Goal: Find specific page/section: Find specific page/section

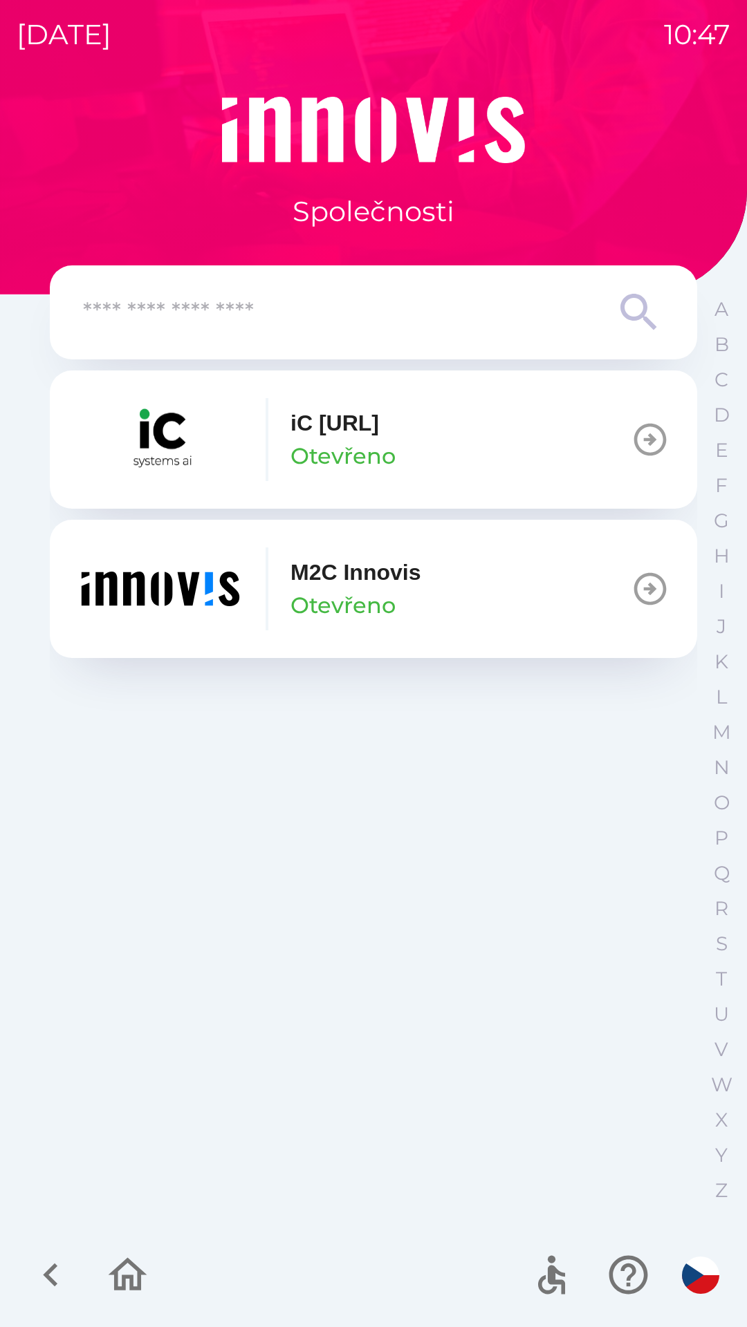
click at [391, 296] on input "text" at bounding box center [345, 313] width 525 height 38
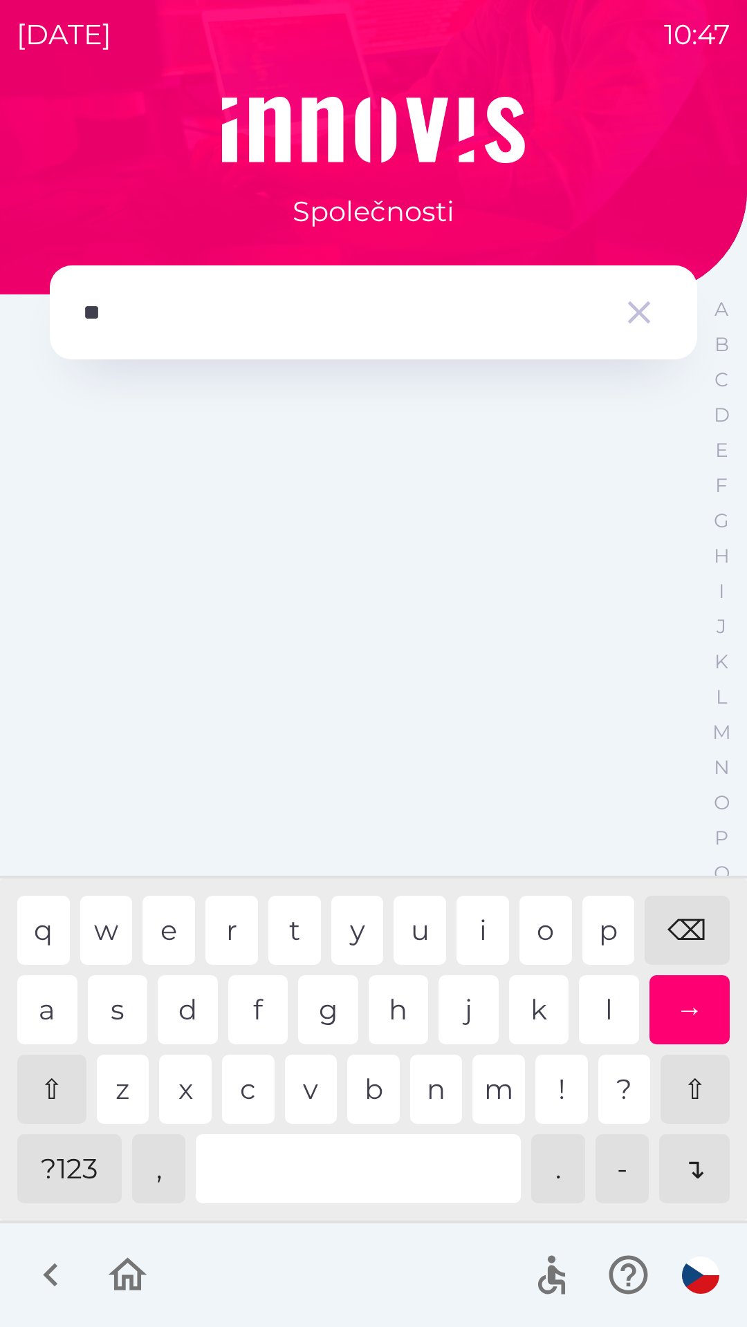
click at [289, 915] on div "t" at bounding box center [294, 930] width 53 height 69
type input "***"
click at [381, 1013] on div "h" at bounding box center [398, 1009] width 60 height 69
click at [640, 319] on icon "button" at bounding box center [638, 312] width 39 height 39
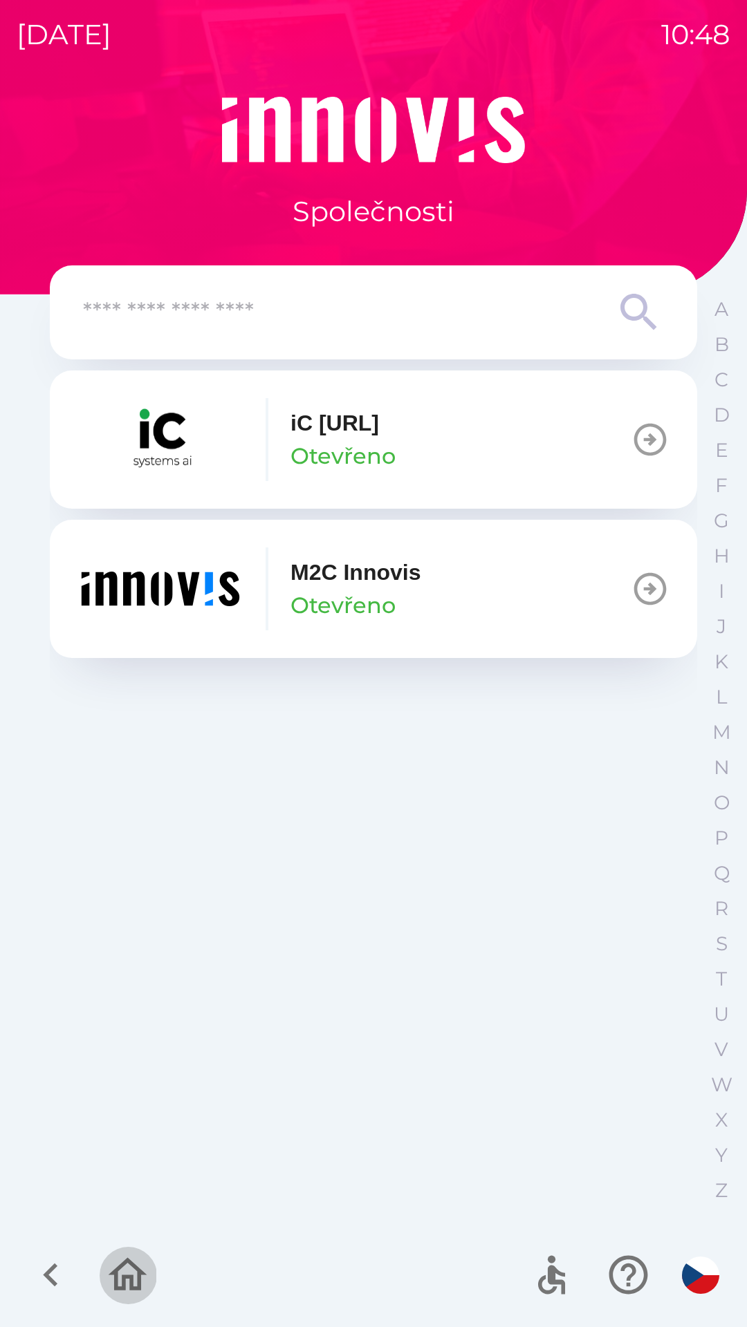
click at [153, 1273] on button "button" at bounding box center [127, 1275] width 57 height 57
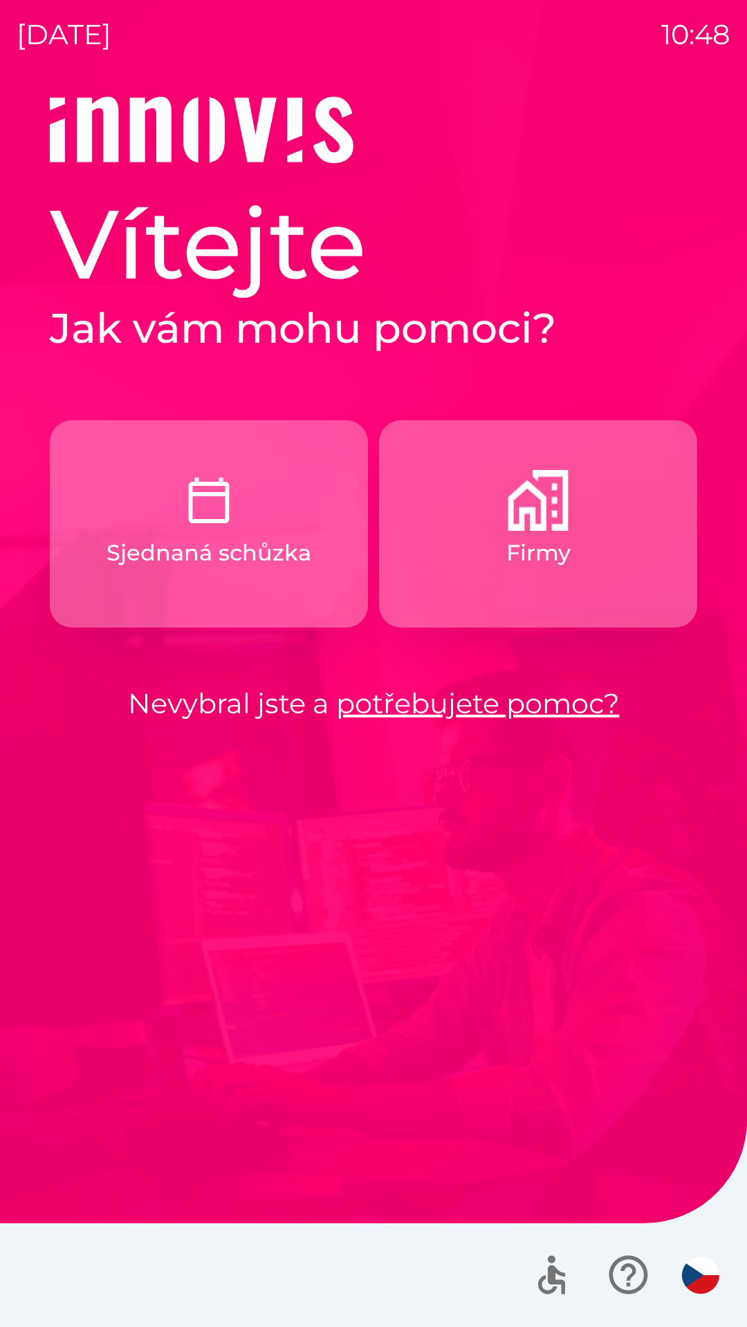
click at [420, 694] on link "potřebujete pomoc?" at bounding box center [477, 704] width 283 height 34
click at [528, 540] on p "Firmy" at bounding box center [538, 552] width 64 height 33
click at [471, 687] on link "potřebujete pomoc?" at bounding box center [477, 704] width 283 height 34
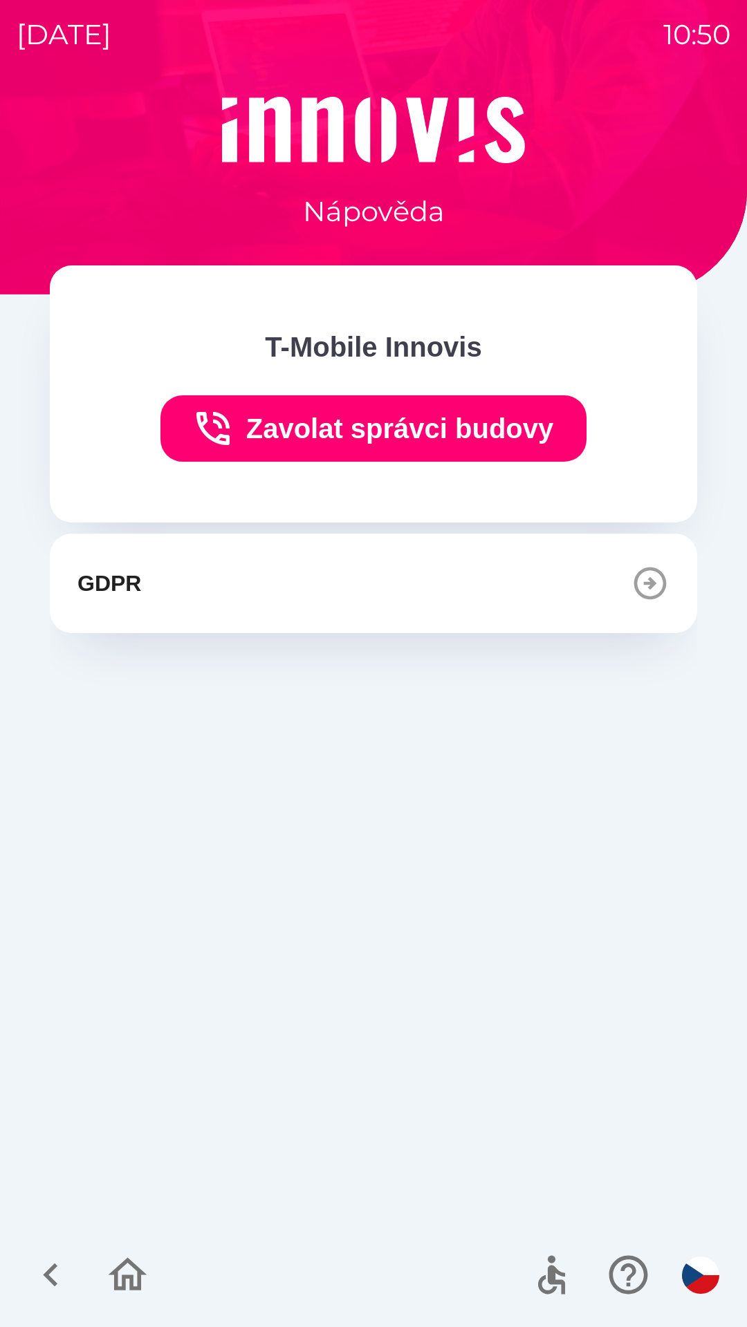
click at [473, 693] on div "GDPR" at bounding box center [373, 877] width 647 height 686
click at [599, 564] on button "GDPR" at bounding box center [373, 584] width 647 height 100
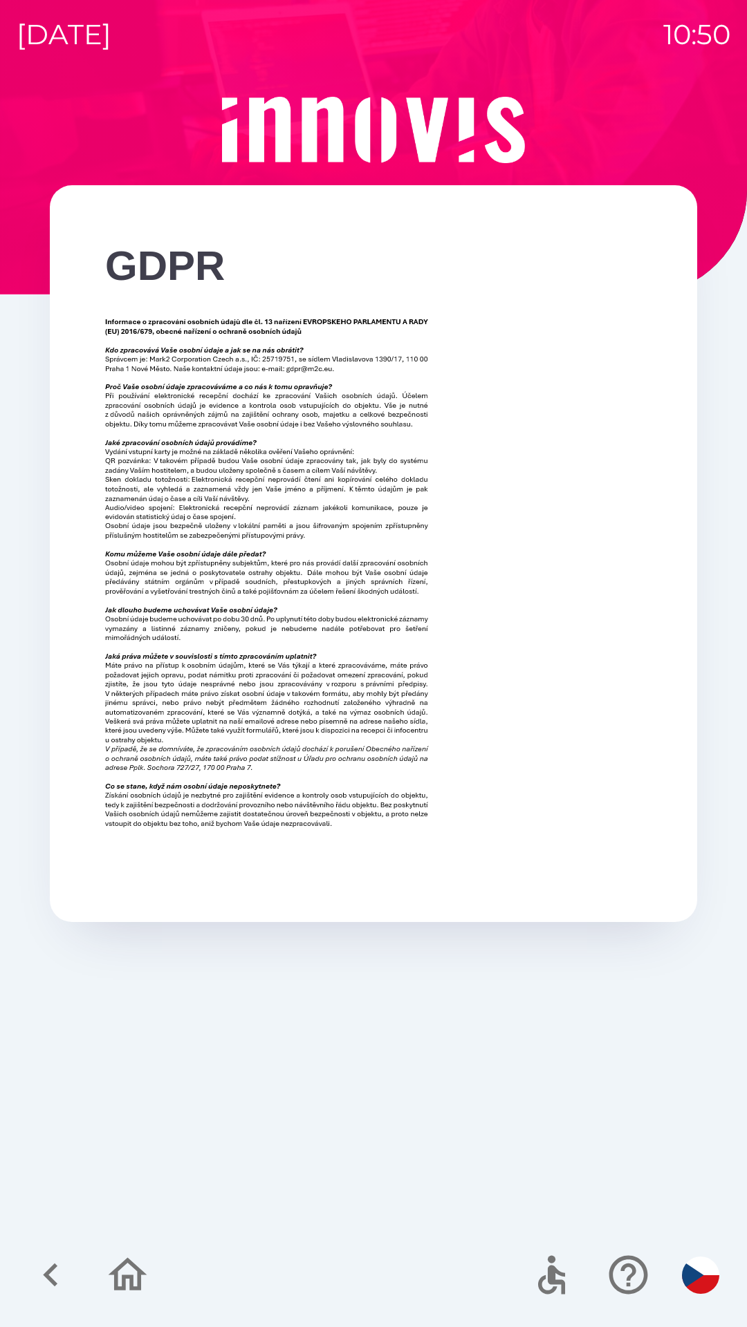
click at [476, 1072] on div "GDPR" at bounding box center [373, 712] width 713 height 1231
click at [56, 1269] on icon "button" at bounding box center [51, 1275] width 46 height 46
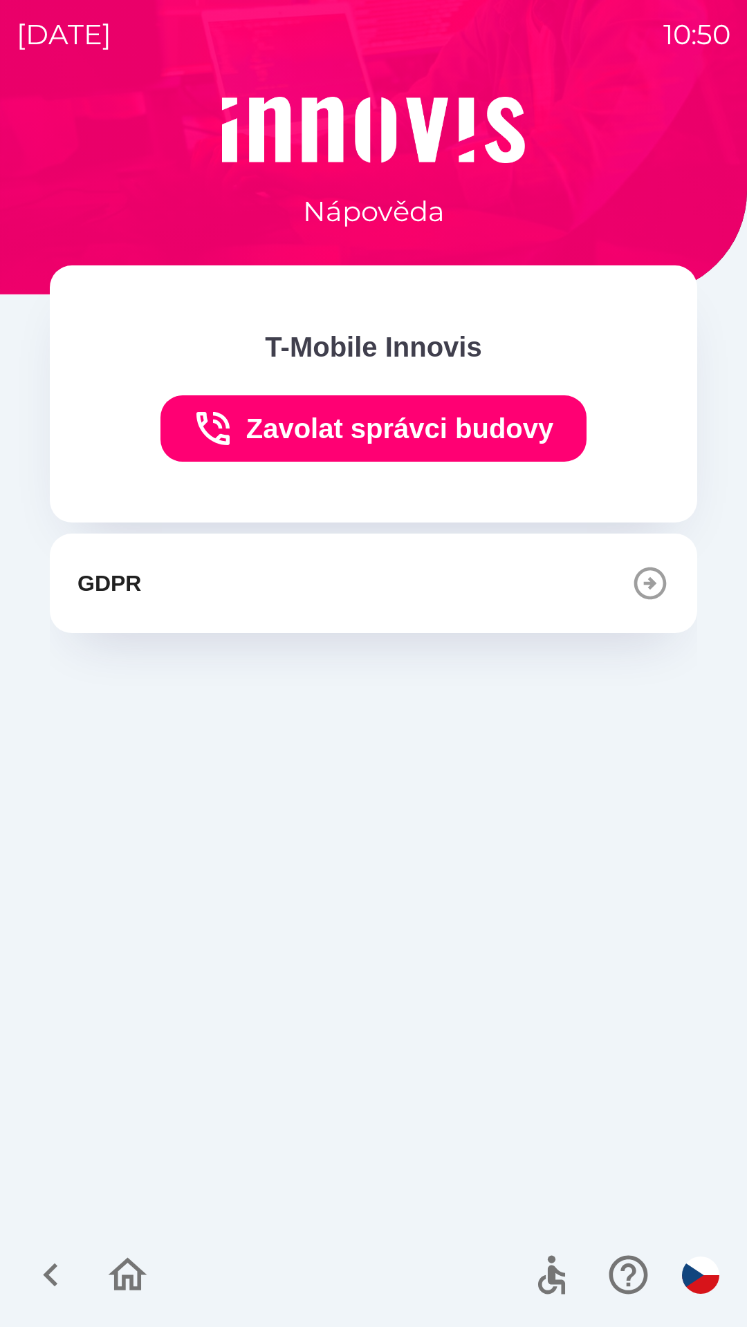
click at [64, 1286] on icon "button" at bounding box center [51, 1275] width 46 height 46
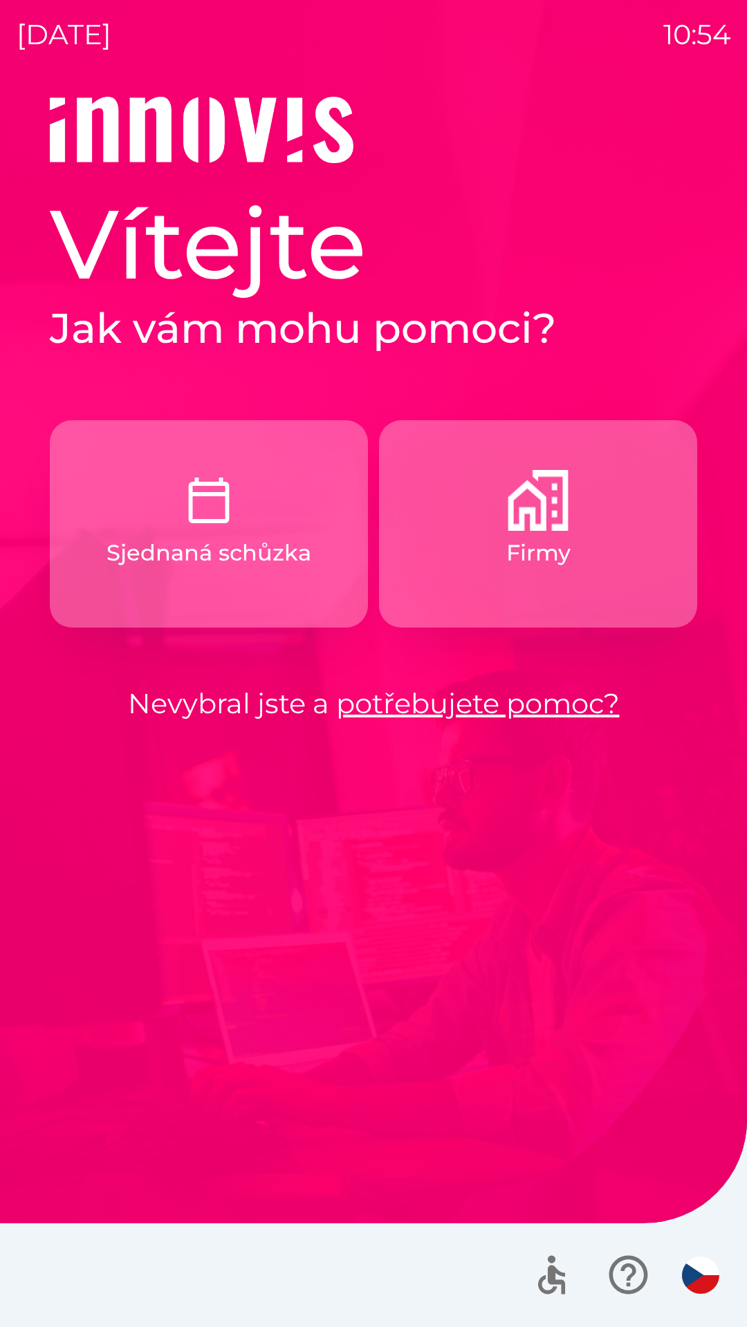
click at [209, 567] on p "Sjednaná schůzka" at bounding box center [208, 552] width 205 height 33
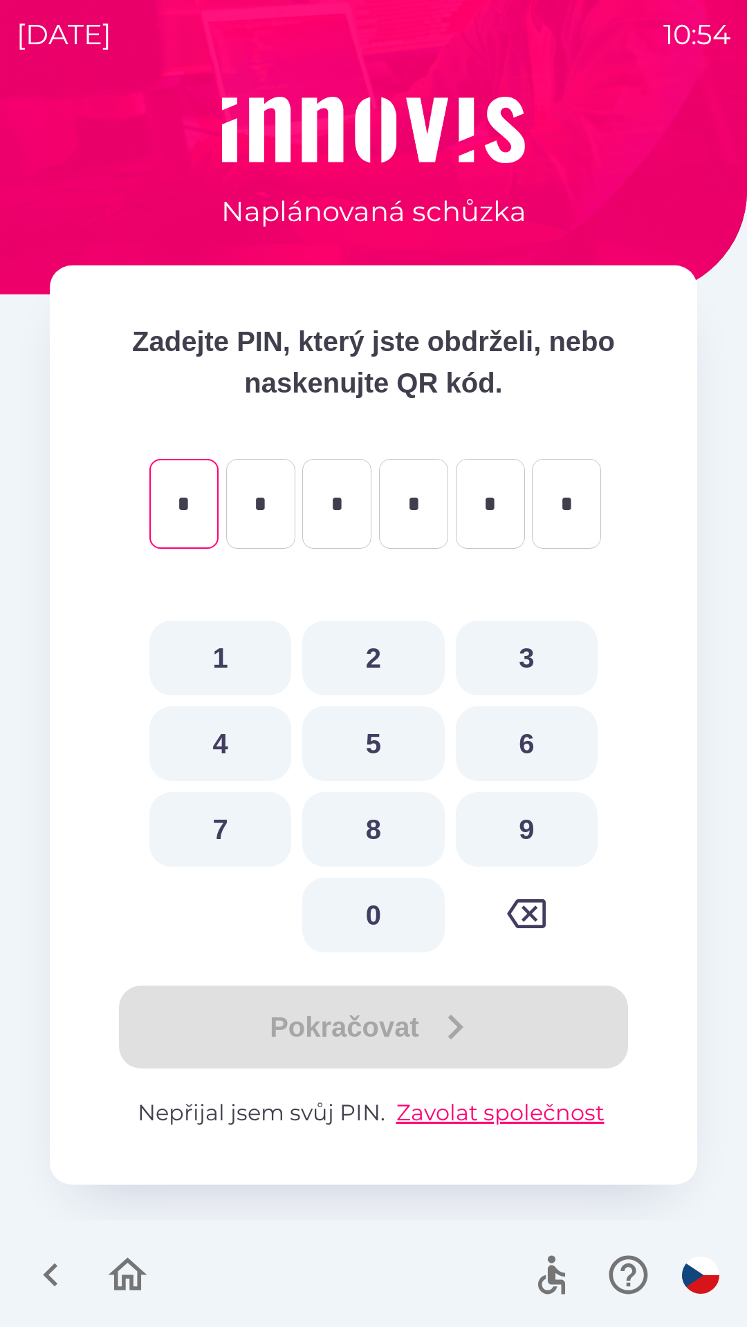
click at [64, 1267] on icon "button" at bounding box center [51, 1275] width 46 height 46
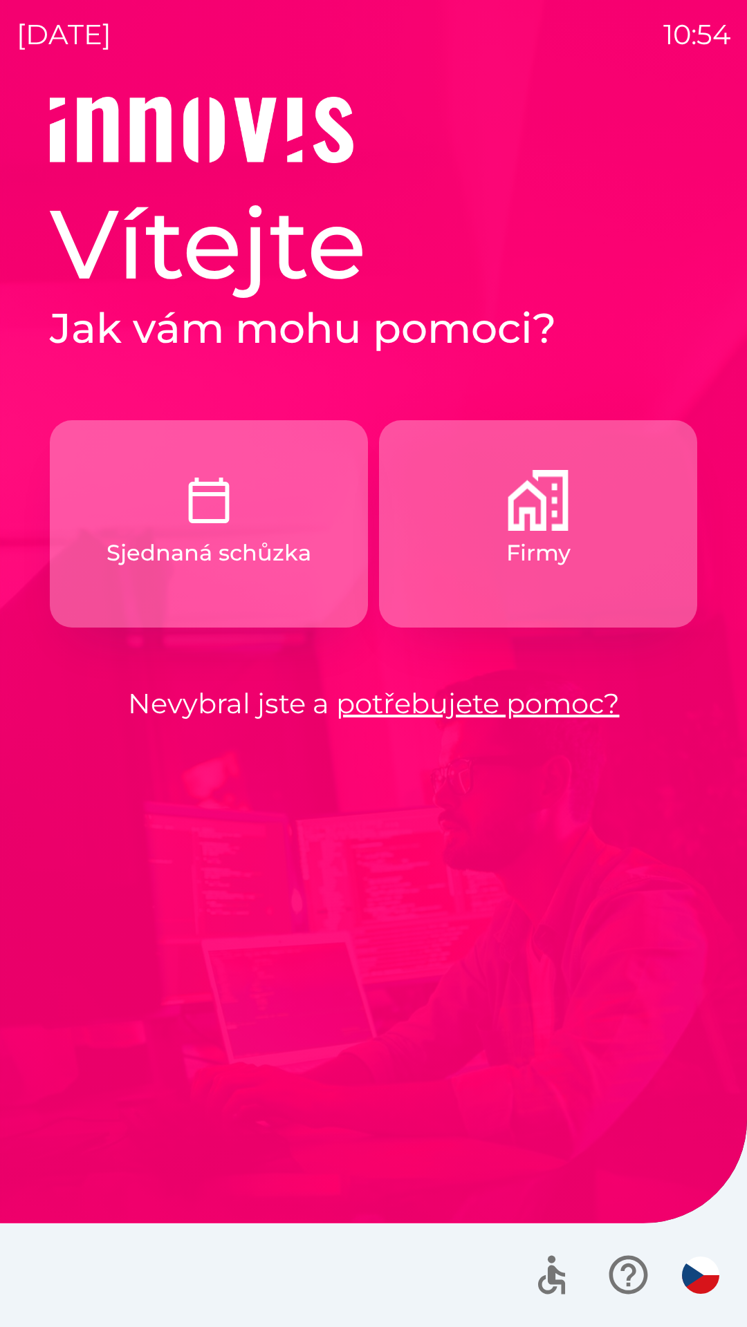
click at [520, 526] on img "button" at bounding box center [537, 500] width 61 height 61
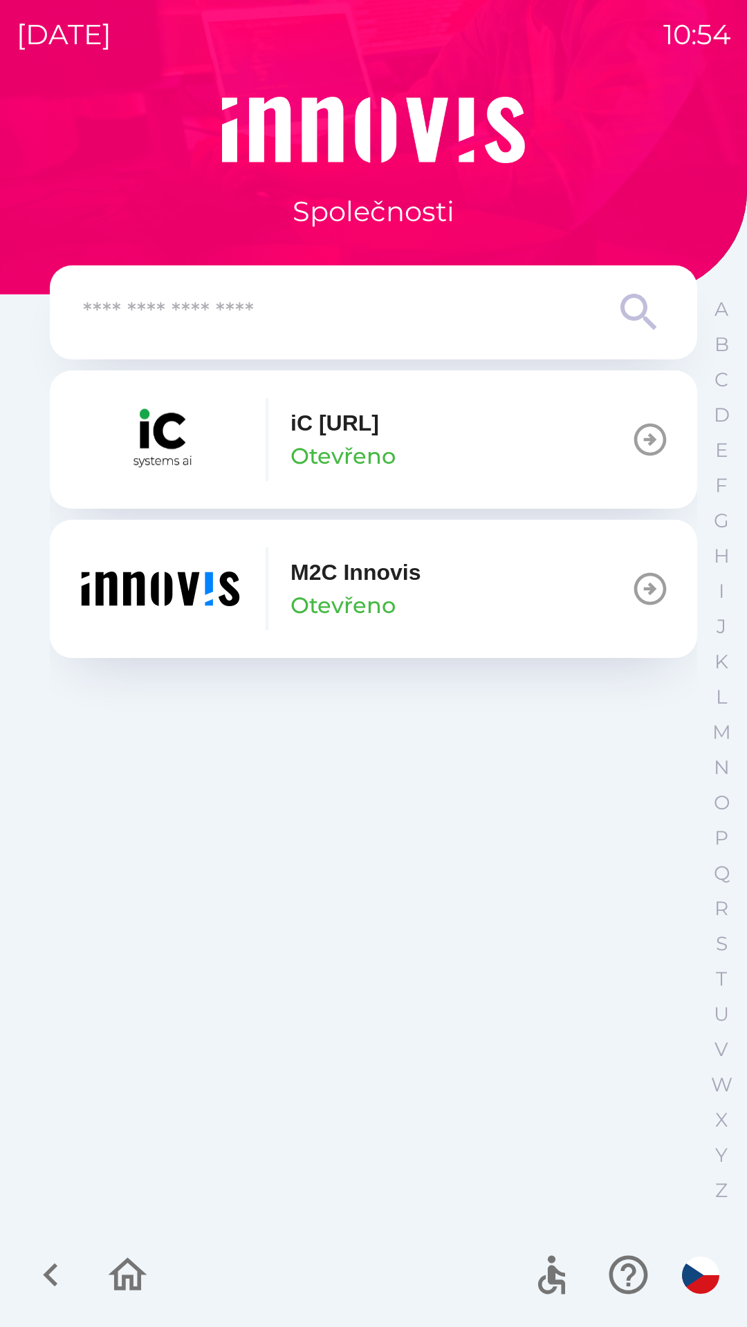
click at [169, 596] on img "button" at bounding box center [160, 589] width 166 height 83
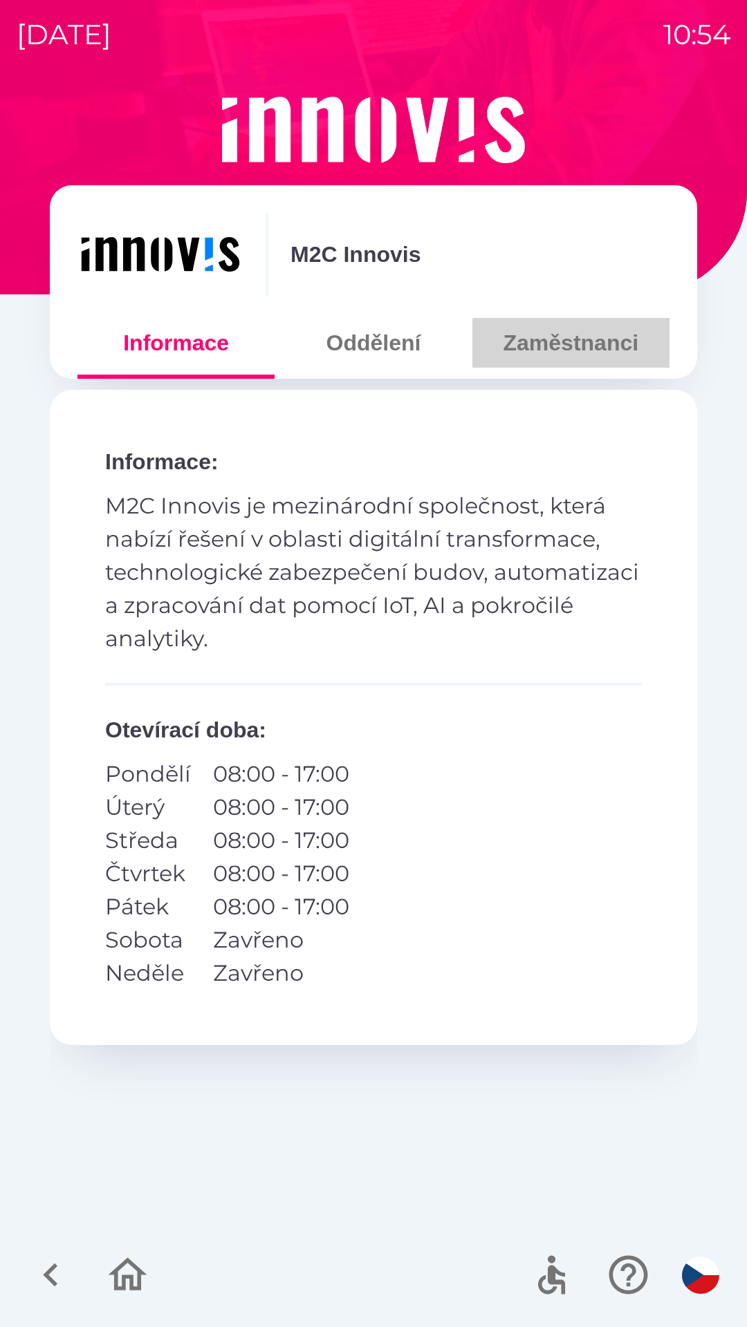
click at [547, 348] on button "Zaměstnanci" at bounding box center [570, 343] width 197 height 50
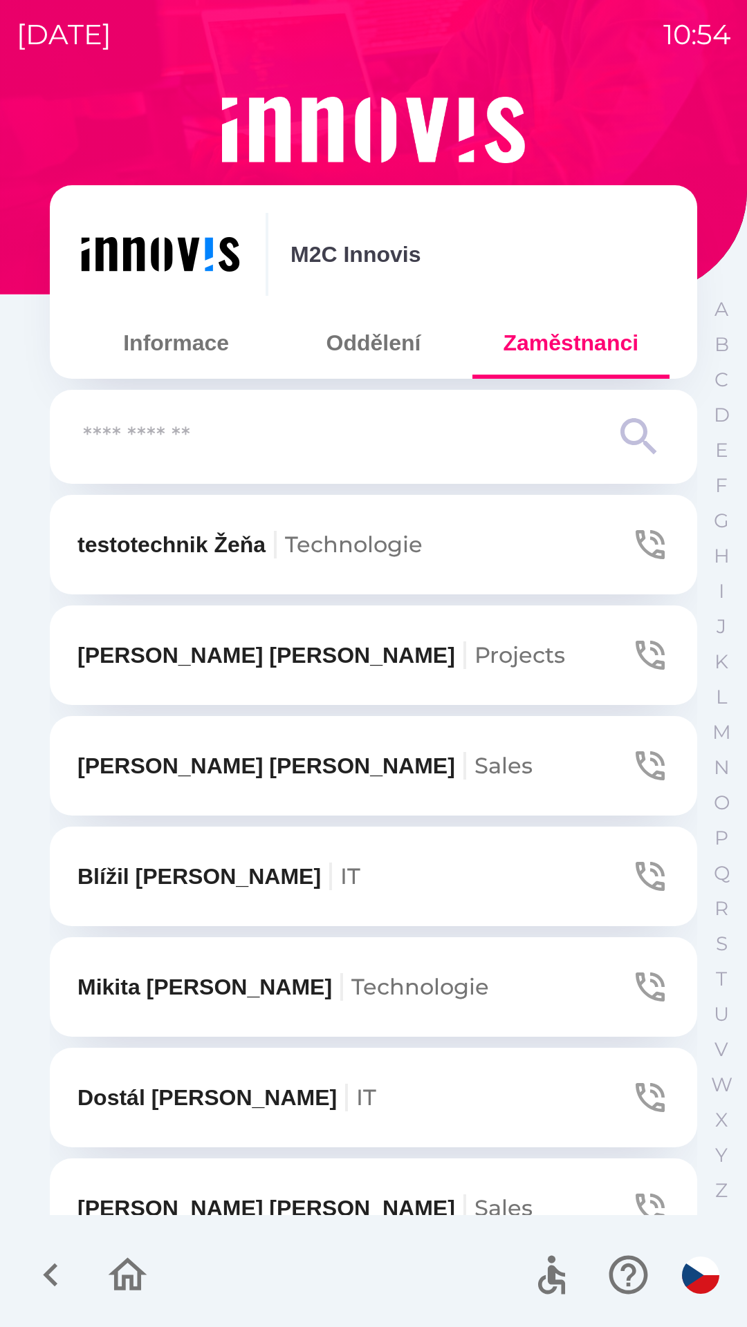
click at [445, 433] on input "text" at bounding box center [345, 437] width 525 height 38
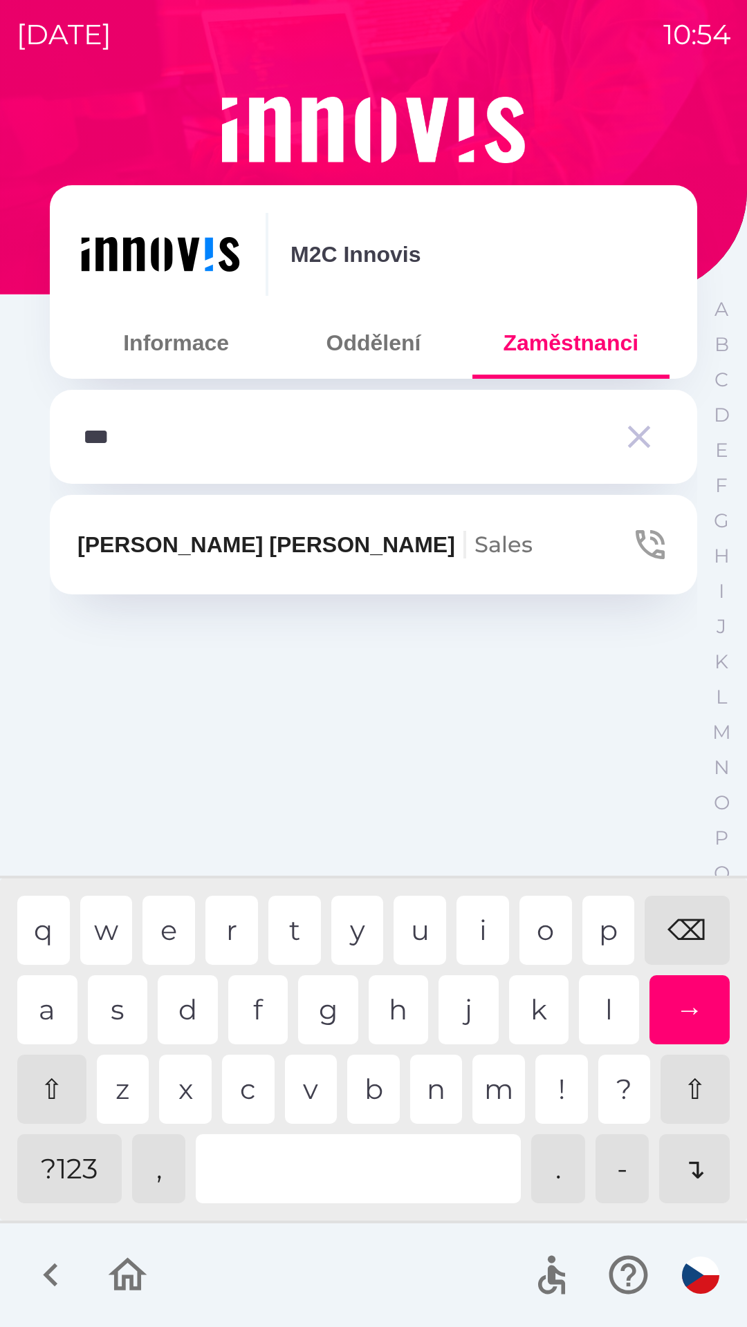
click at [260, 1100] on div "c" at bounding box center [248, 1089] width 53 height 69
type input "****"
click at [393, 1007] on div "h" at bounding box center [398, 1009] width 60 height 69
click at [170, 547] on p "[PERSON_NAME]" at bounding box center [304, 544] width 455 height 33
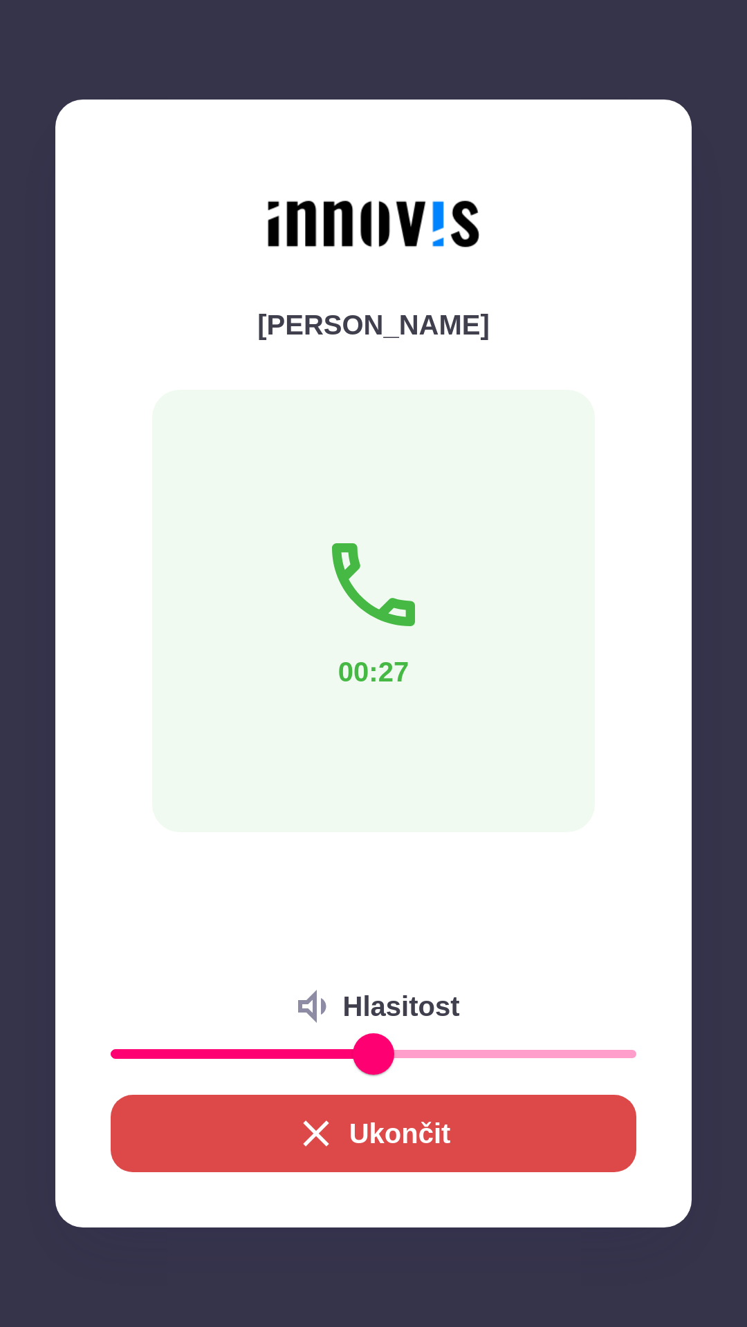
click at [346, 1131] on button "Ukončit" at bounding box center [373, 1133] width 525 height 77
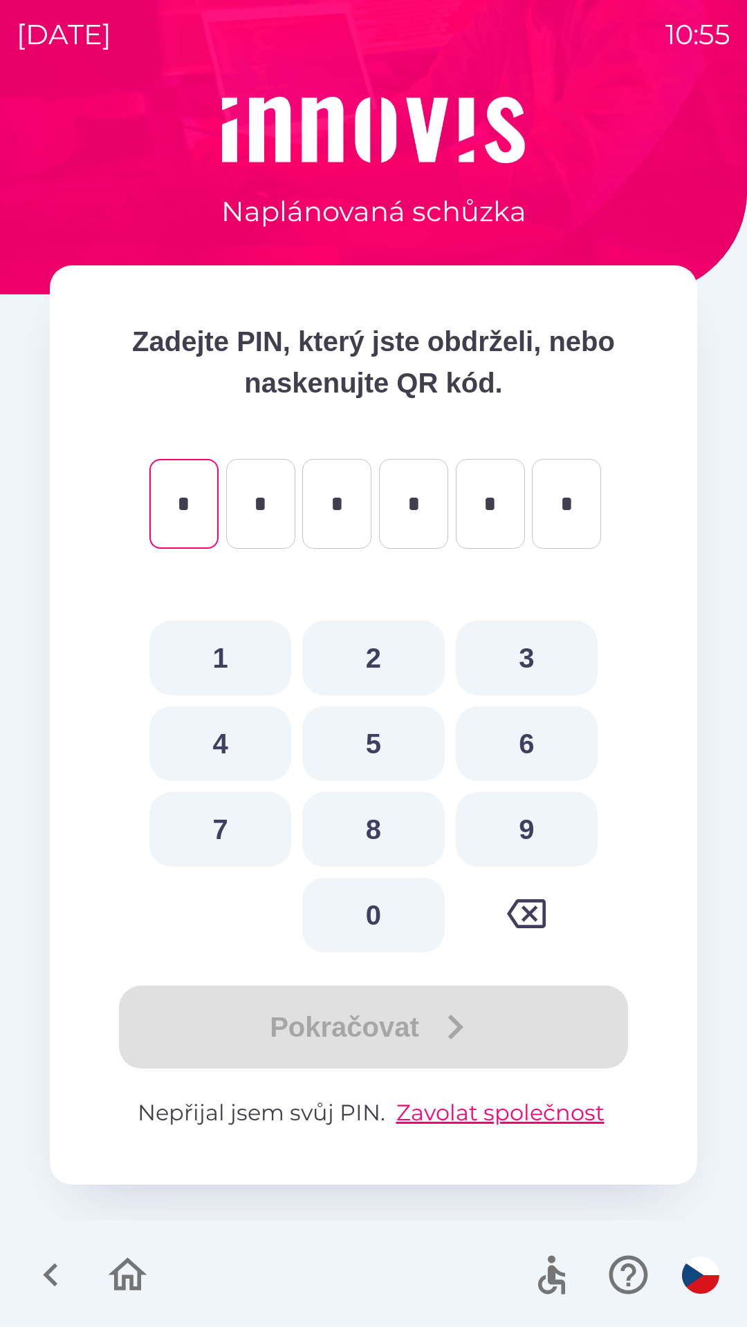
click at [56, 1271] on icon "button" at bounding box center [51, 1275] width 46 height 46
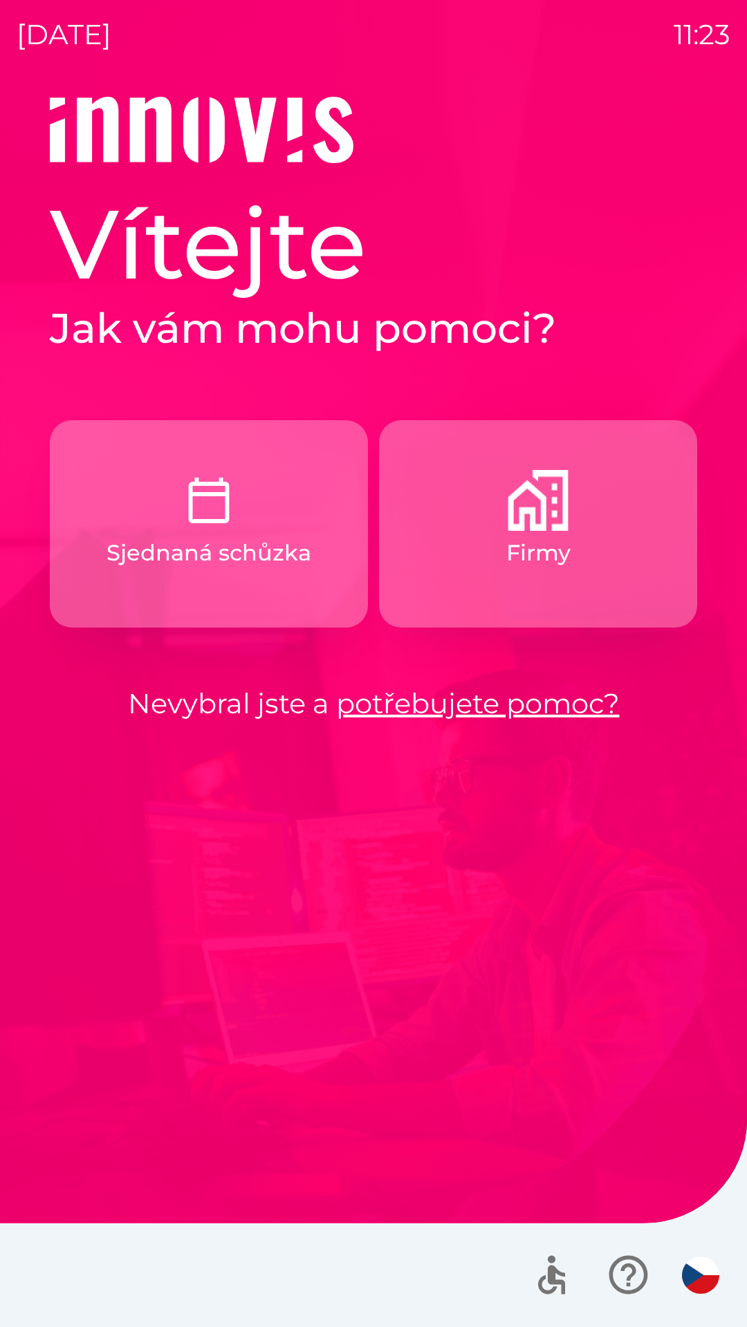
click at [493, 581] on button "Firmy" at bounding box center [538, 523] width 318 height 207
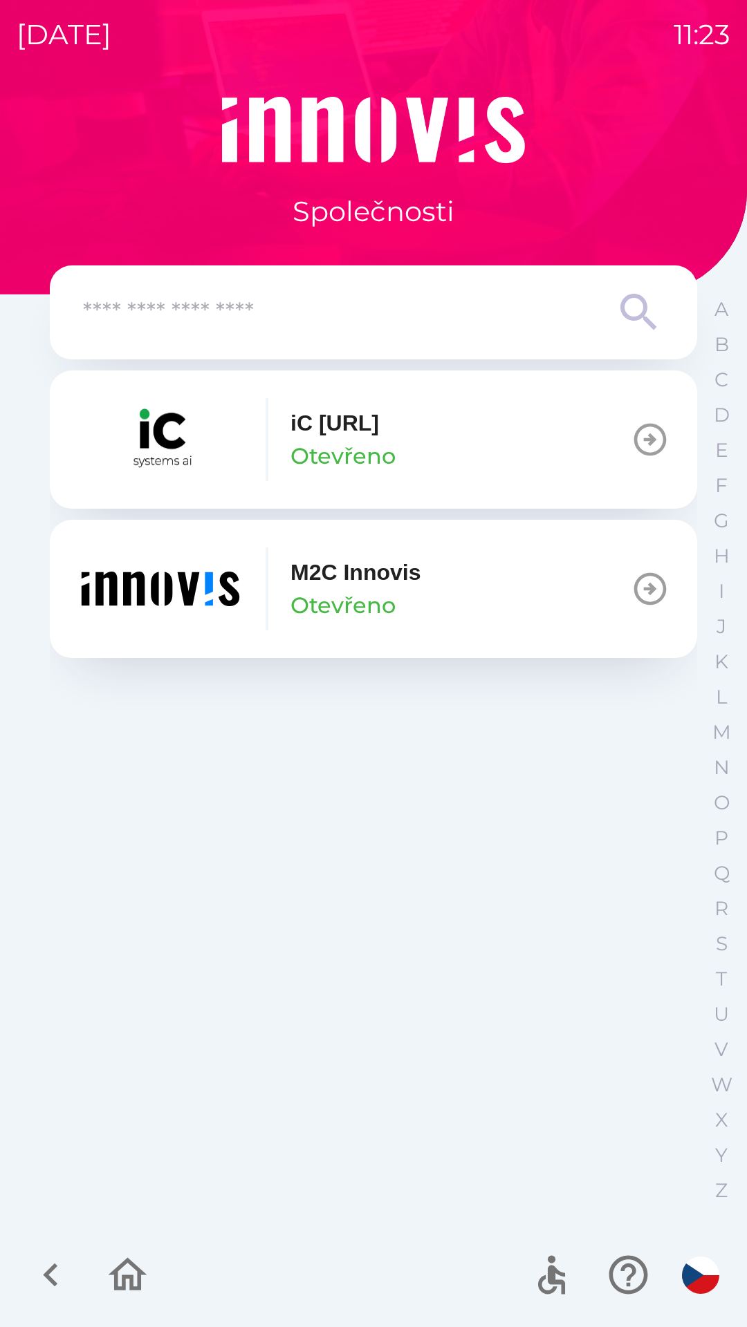
click at [431, 608] on button "M2C Innovis Otevřeno" at bounding box center [373, 589] width 647 height 138
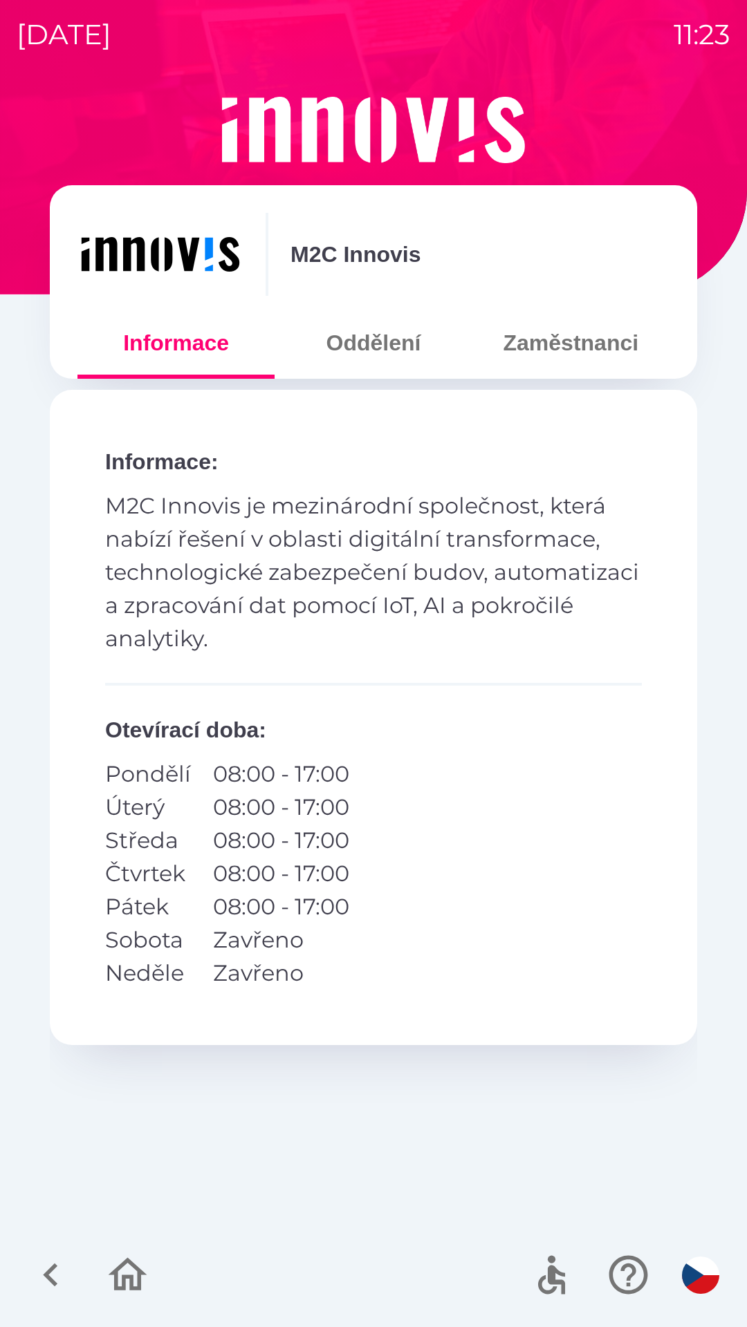
click at [52, 1283] on icon "button" at bounding box center [50, 1276] width 15 height 24
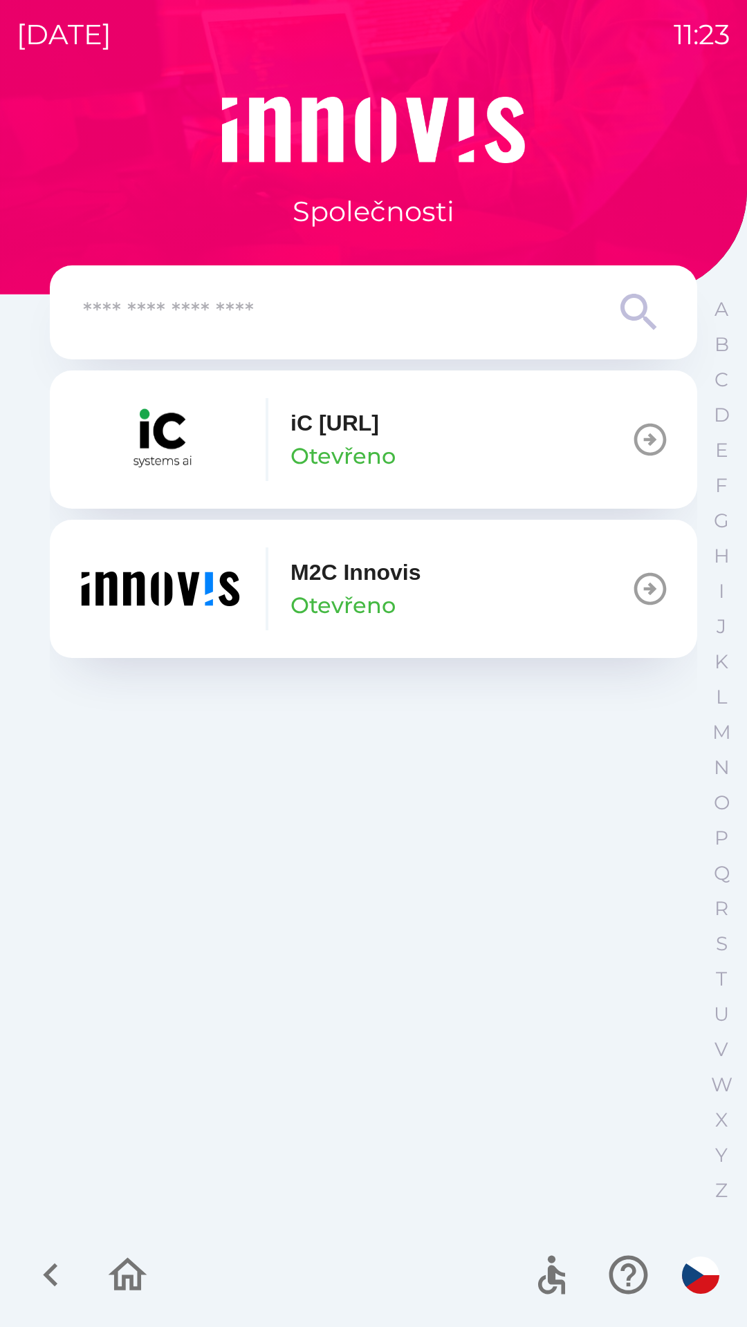
click at [353, 309] on input "text" at bounding box center [345, 313] width 525 height 38
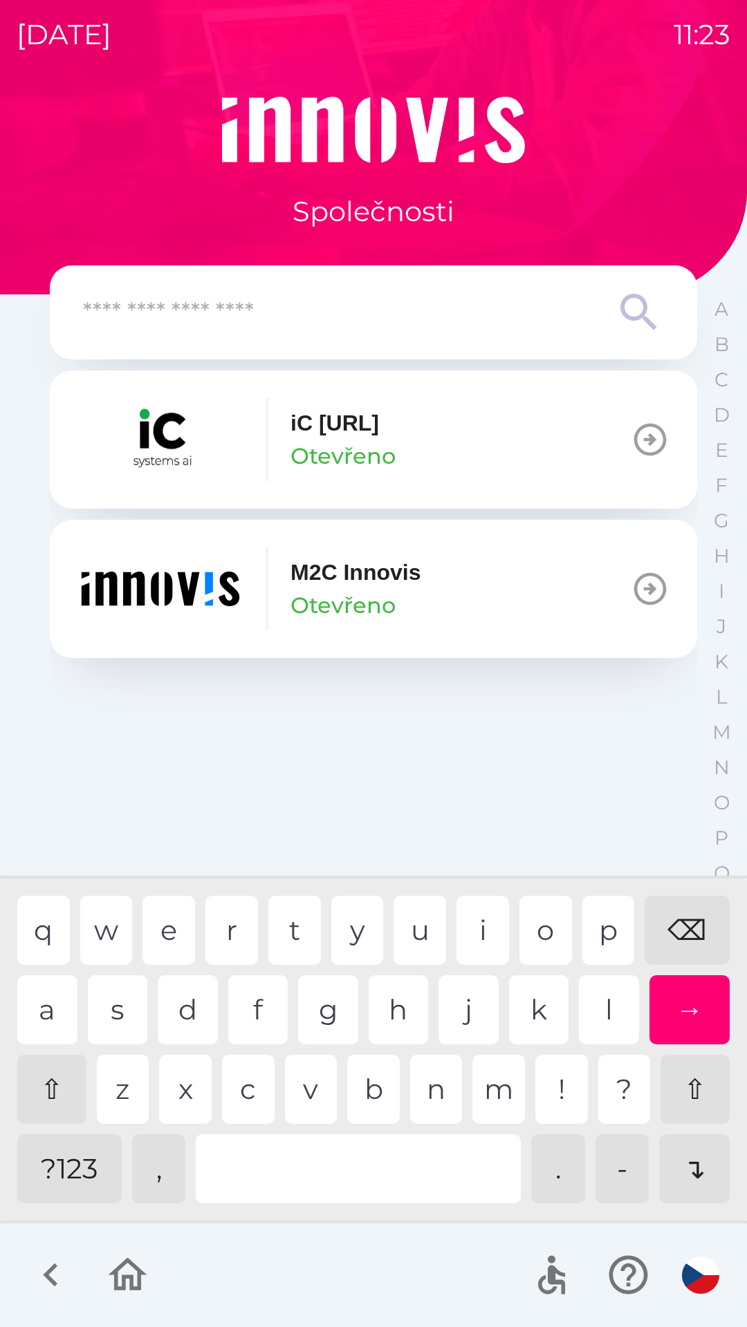
click at [618, 969] on div "q w e r t y u i o p ⌫ a s d f g h j k l → ⇧ z x c v b n m ! ? ⇧ ?123 , . - ↴" at bounding box center [373, 1049] width 740 height 335
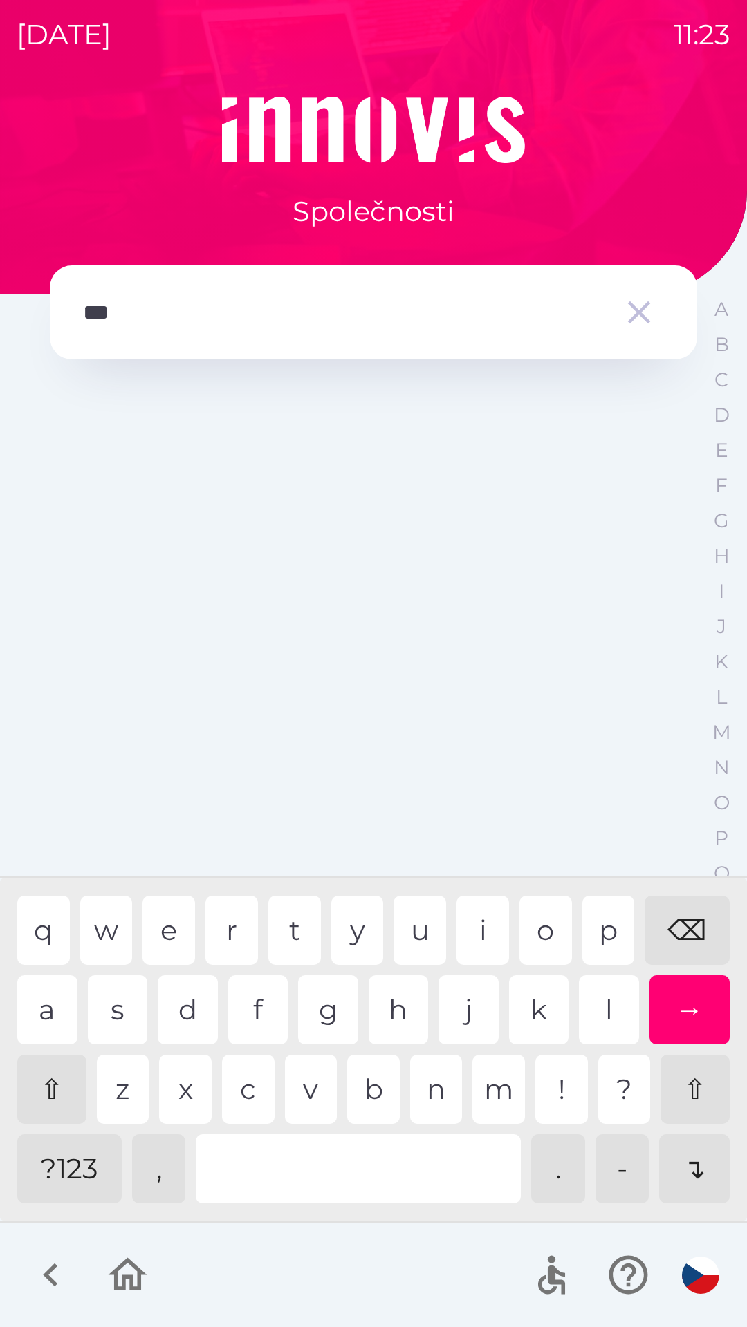
click at [600, 991] on div "l" at bounding box center [609, 1009] width 60 height 69
click at [601, 1004] on div "l" at bounding box center [609, 1009] width 60 height 69
click at [573, 949] on div "q w e r t y u i o p ⌫" at bounding box center [373, 930] width 712 height 69
click at [542, 916] on div "o" at bounding box center [545, 930] width 53 height 69
type input "******"
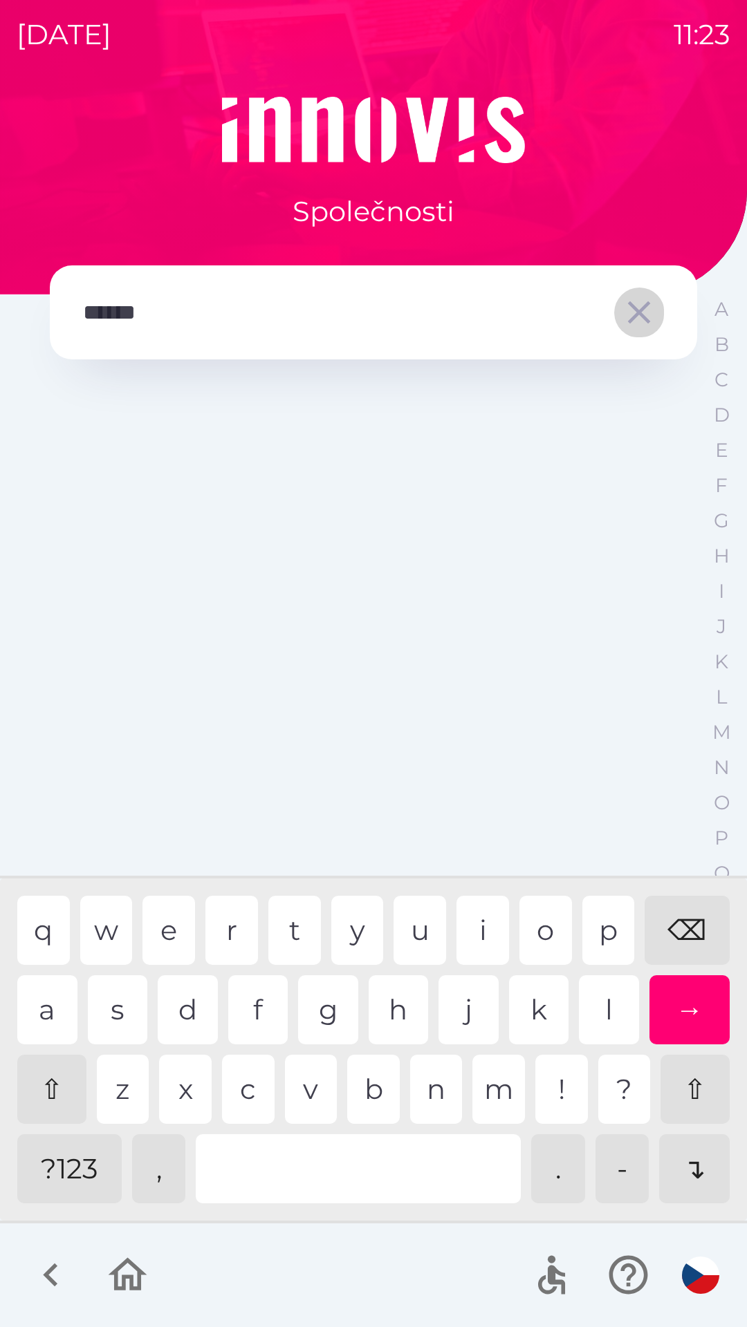
click at [642, 323] on icon "button" at bounding box center [638, 312] width 39 height 39
